Goal: Task Accomplishment & Management: Manage account settings

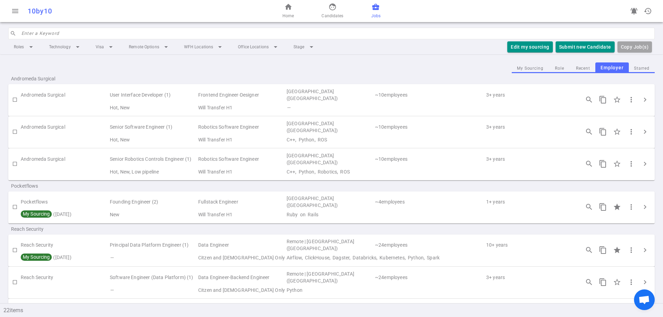
scroll to position [153, 0]
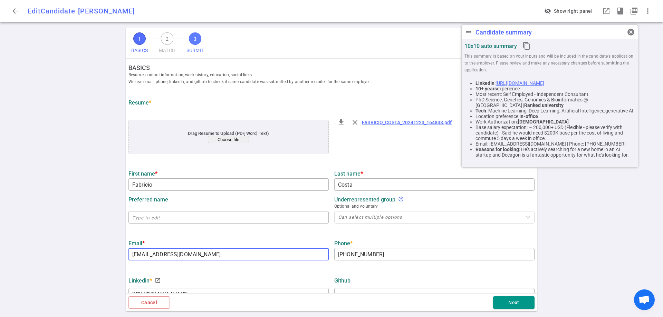
click at [196, 43] on span "3" at bounding box center [195, 38] width 12 height 12
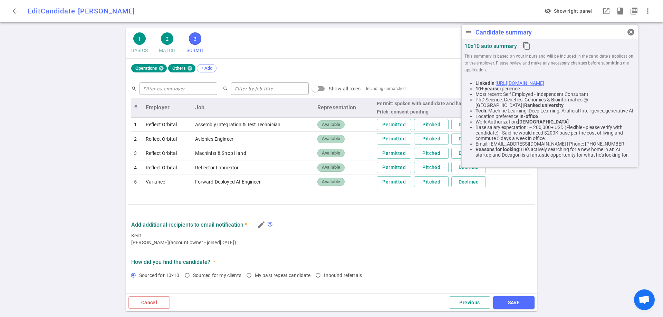
scroll to position [316, 0]
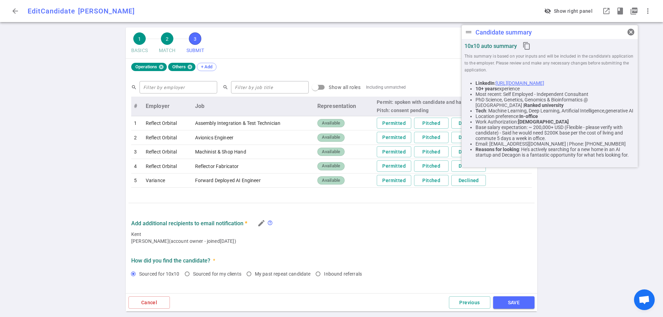
drag, startPoint x: 220, startPoint y: 241, endPoint x: 246, endPoint y: 239, distance: 26.0
click at [246, 239] on span "[PERSON_NAME] (account owner - joined [DATE] )" at bounding box center [331, 241] width 401 height 7
